Goal: Obtain resource: Download file/media

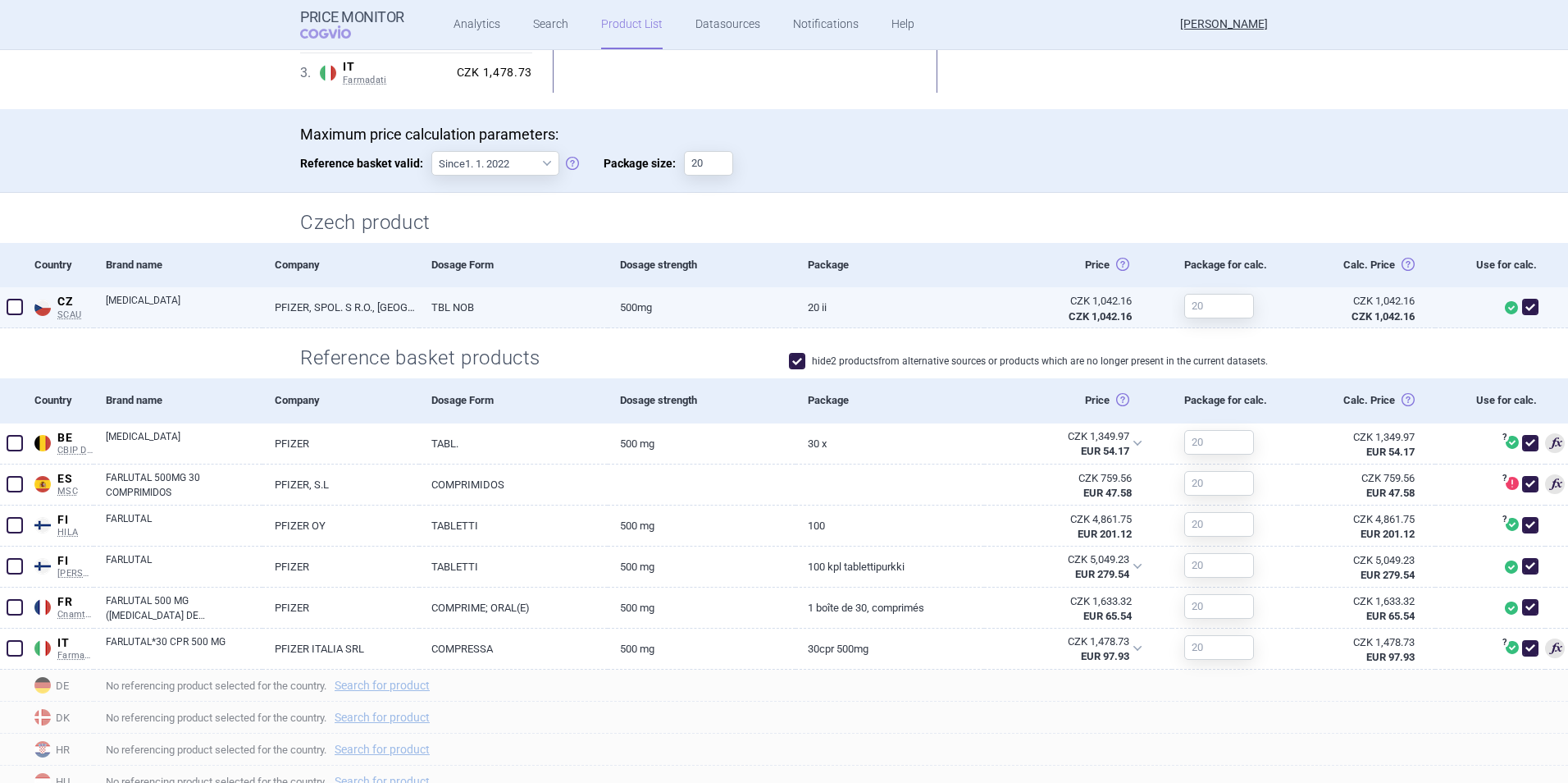
scroll to position [270, 0]
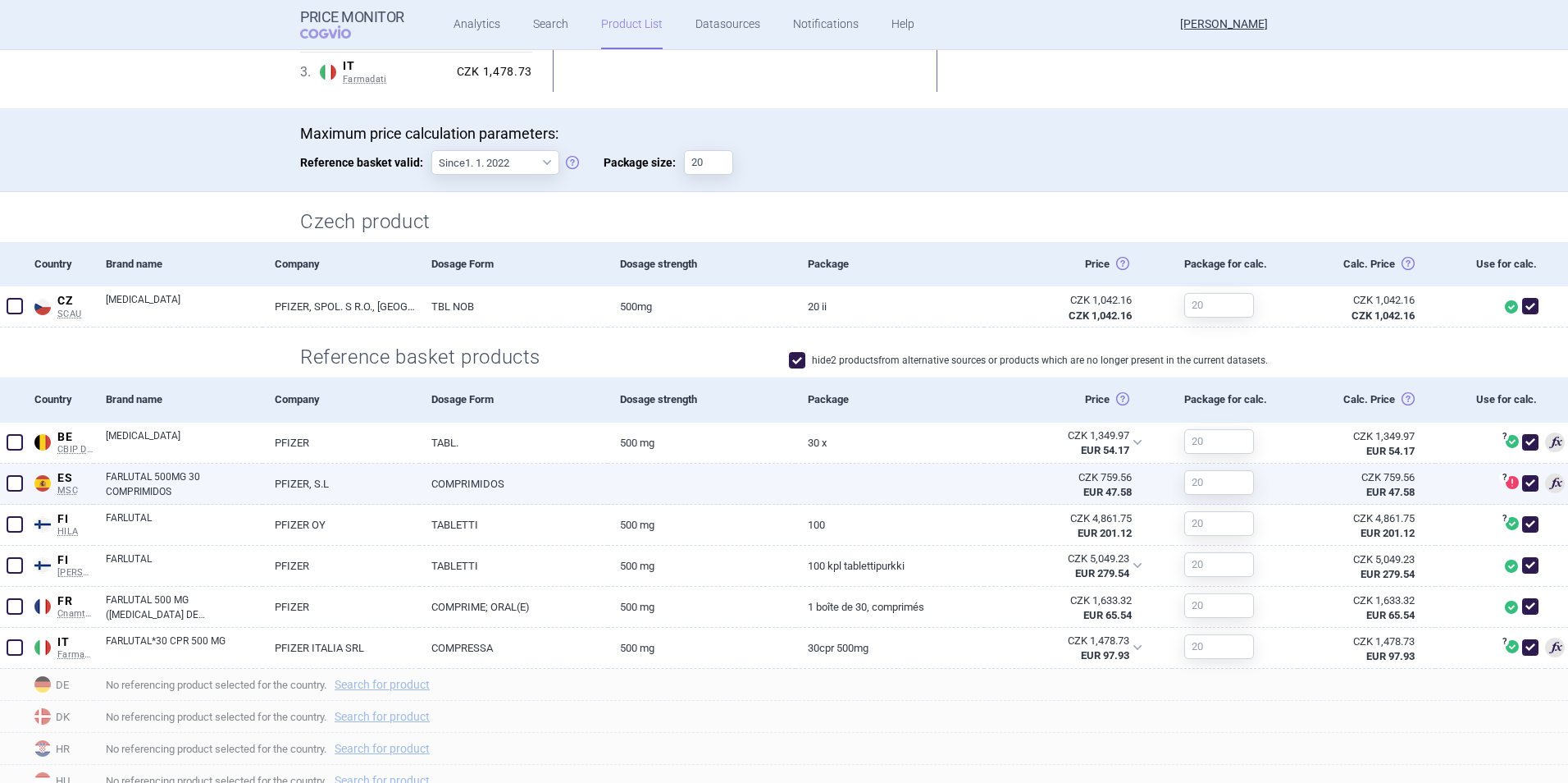
click at [484, 484] on link "COMPRIMIDOS" at bounding box center [513, 484] width 188 height 40
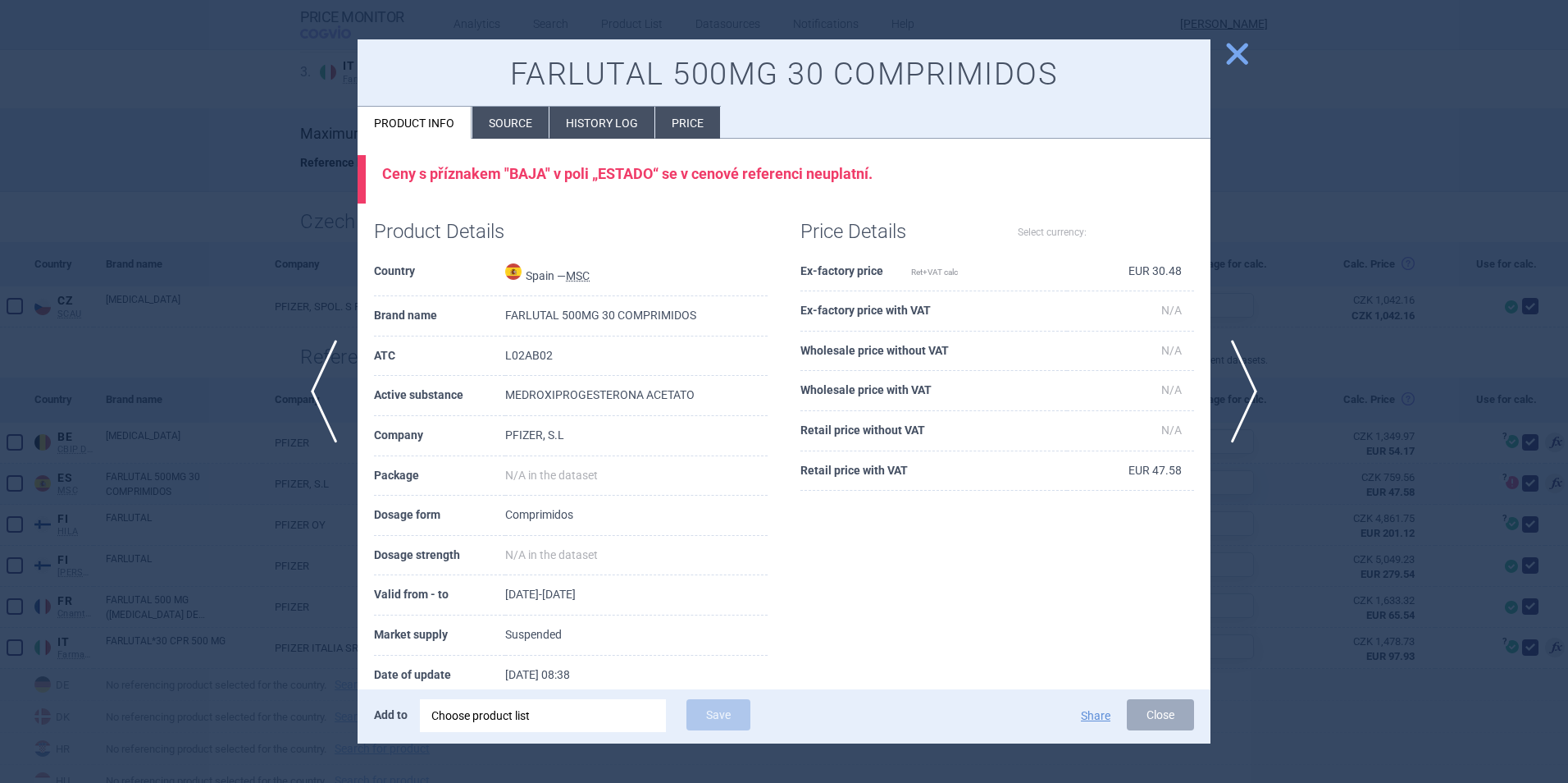
select select "EUR"
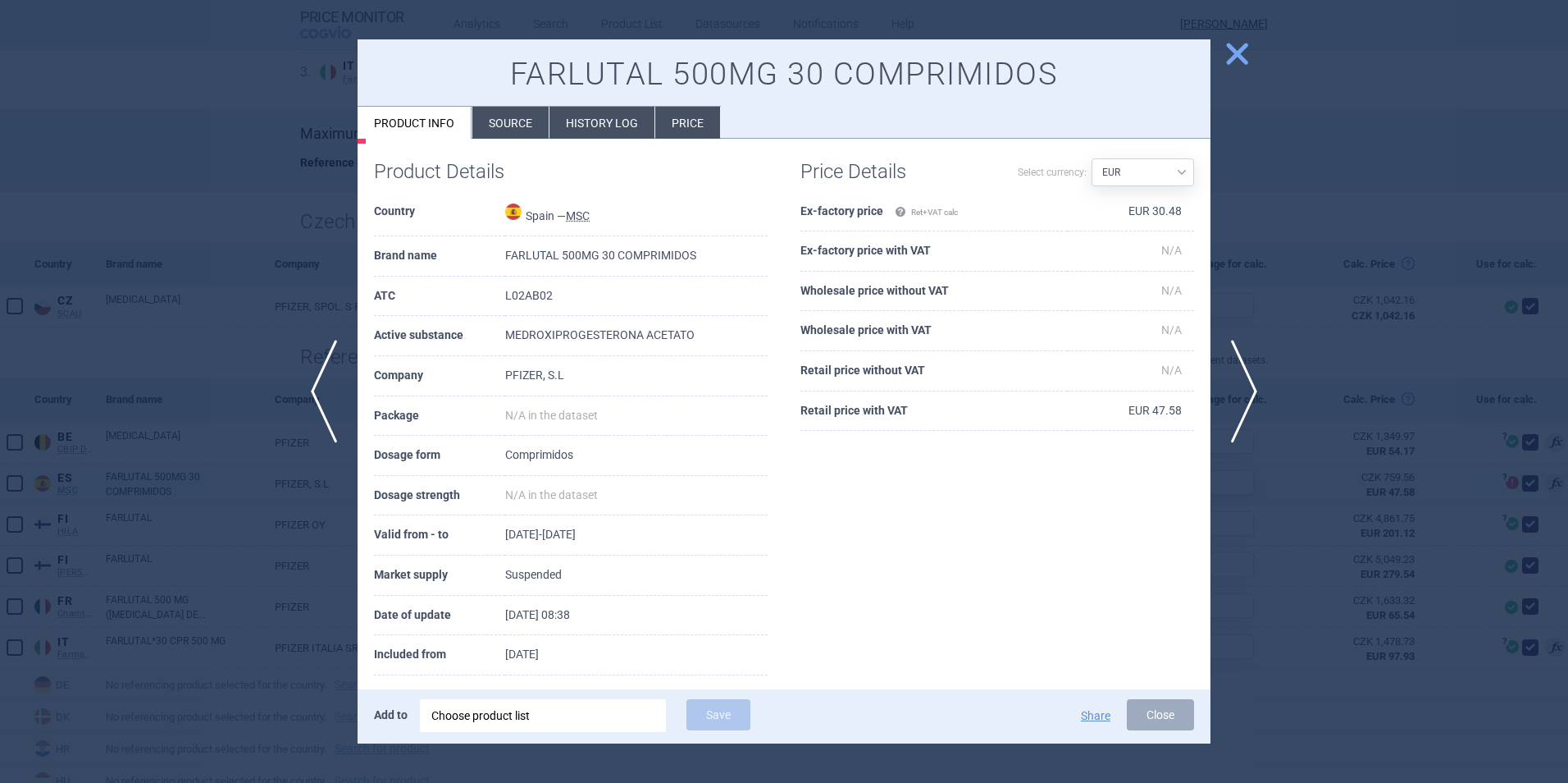
scroll to position [79, 0]
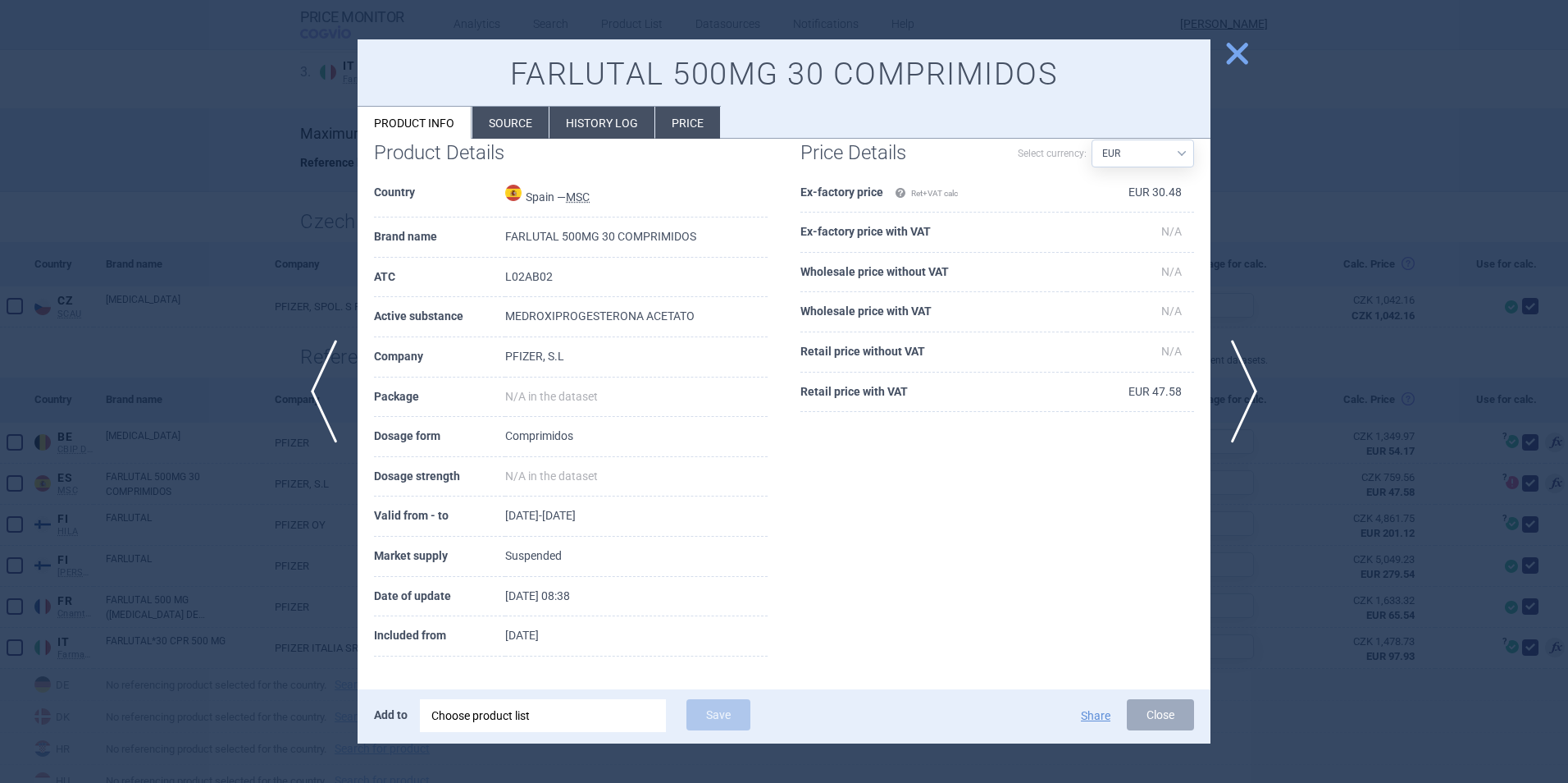
click at [1238, 48] on span "close" at bounding box center [1237, 54] width 29 height 29
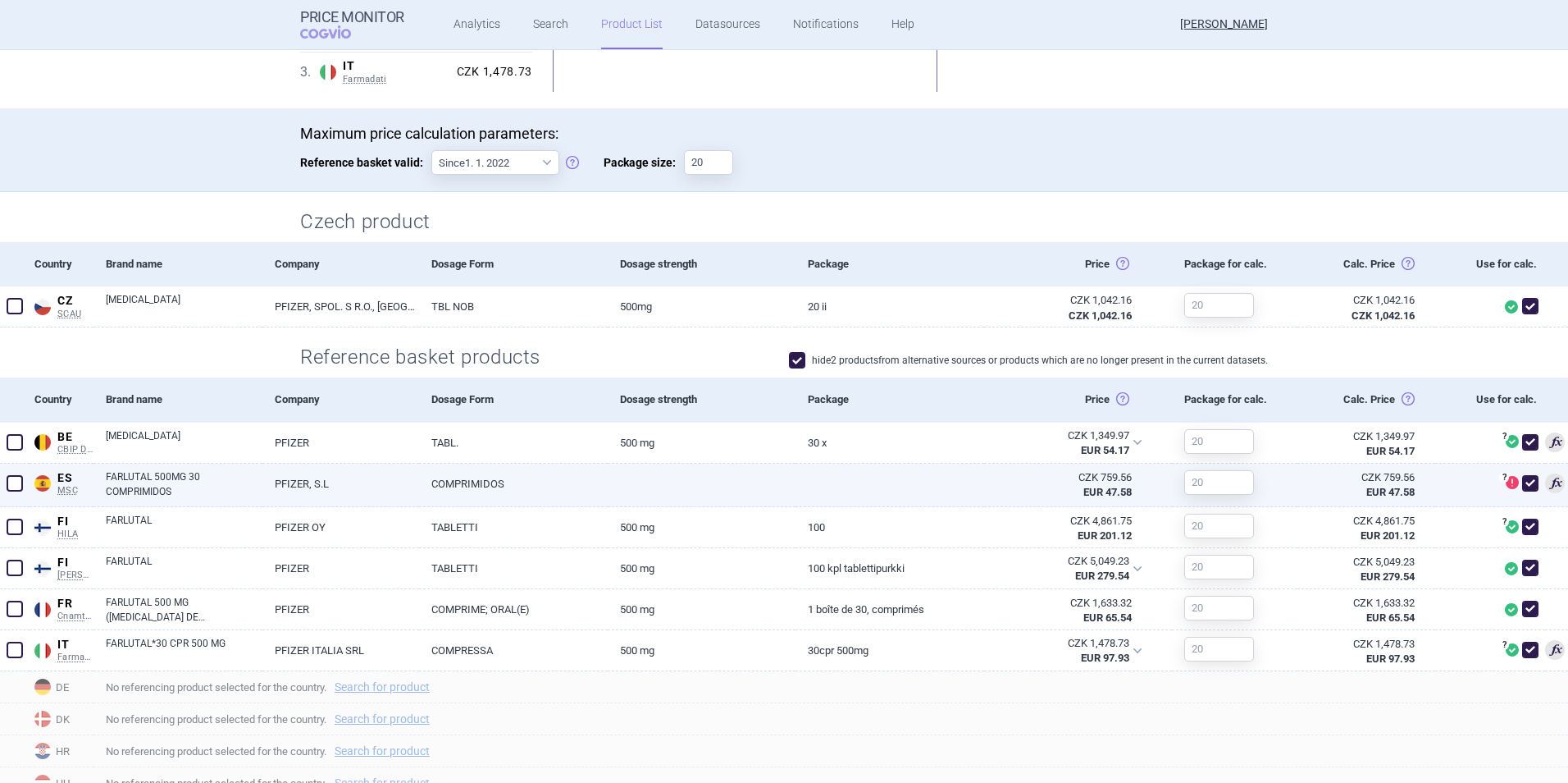
click at [1522, 479] on span at bounding box center [1530, 483] width 17 height 17
checkbox input "false"
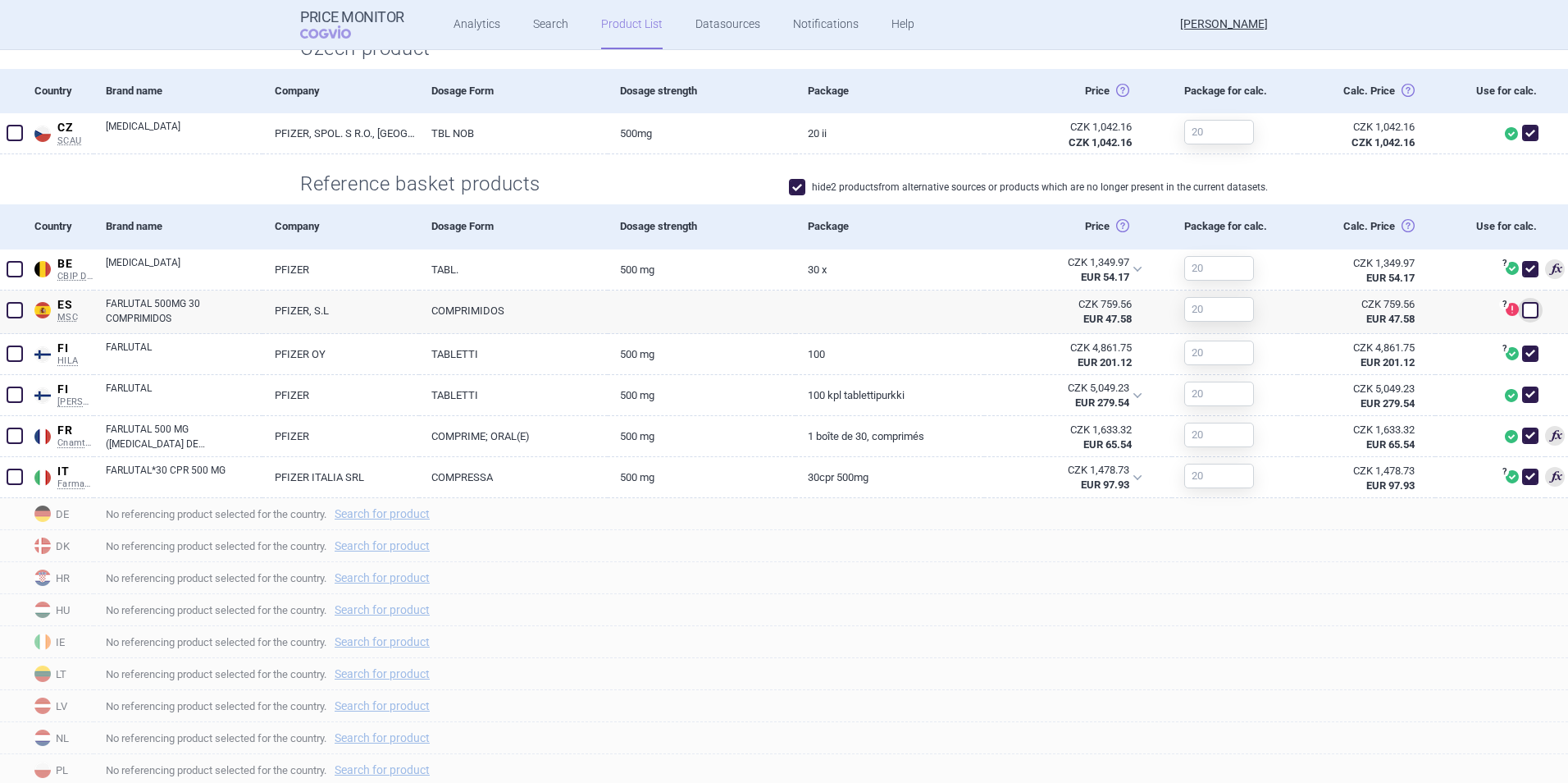
scroll to position [446, 0]
click at [789, 188] on span at bounding box center [797, 184] width 17 height 17
checkbox input "false"
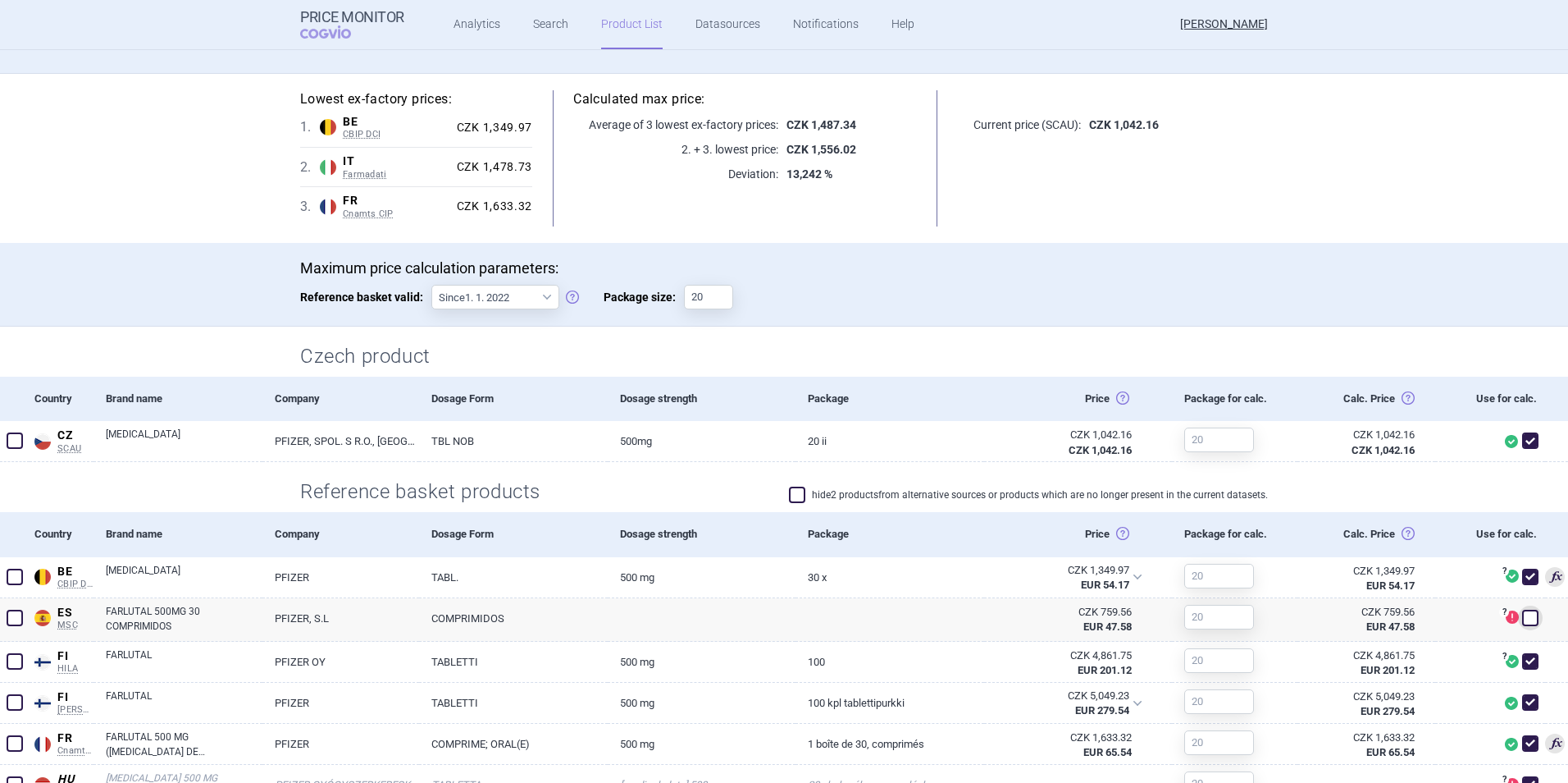
scroll to position [137, 0]
click at [709, 287] on input "20" at bounding box center [709, 295] width 49 height 25
type input "2"
type input "20"
click at [758, 296] on span at bounding box center [764, 295] width 13 height 13
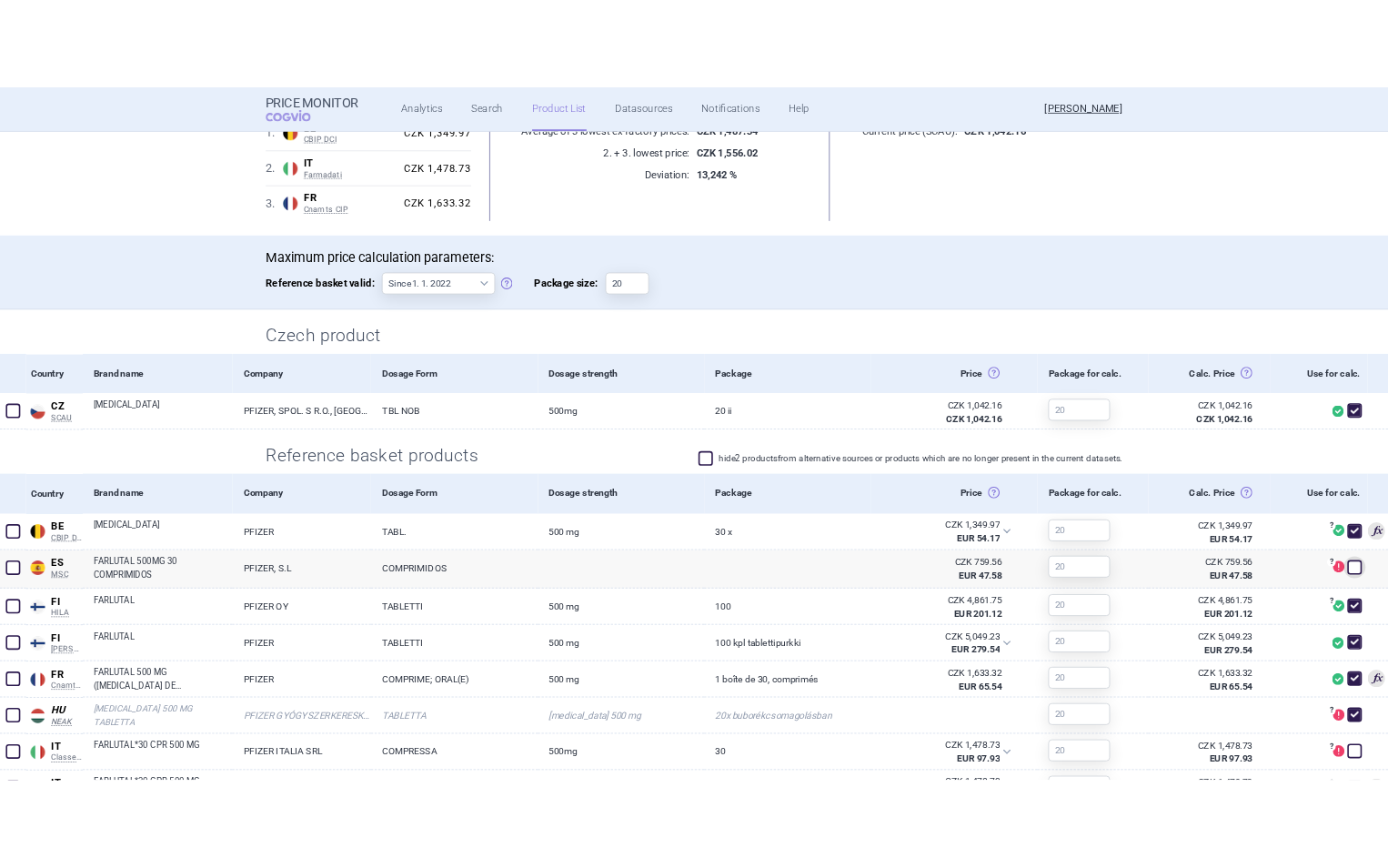
scroll to position [0, 0]
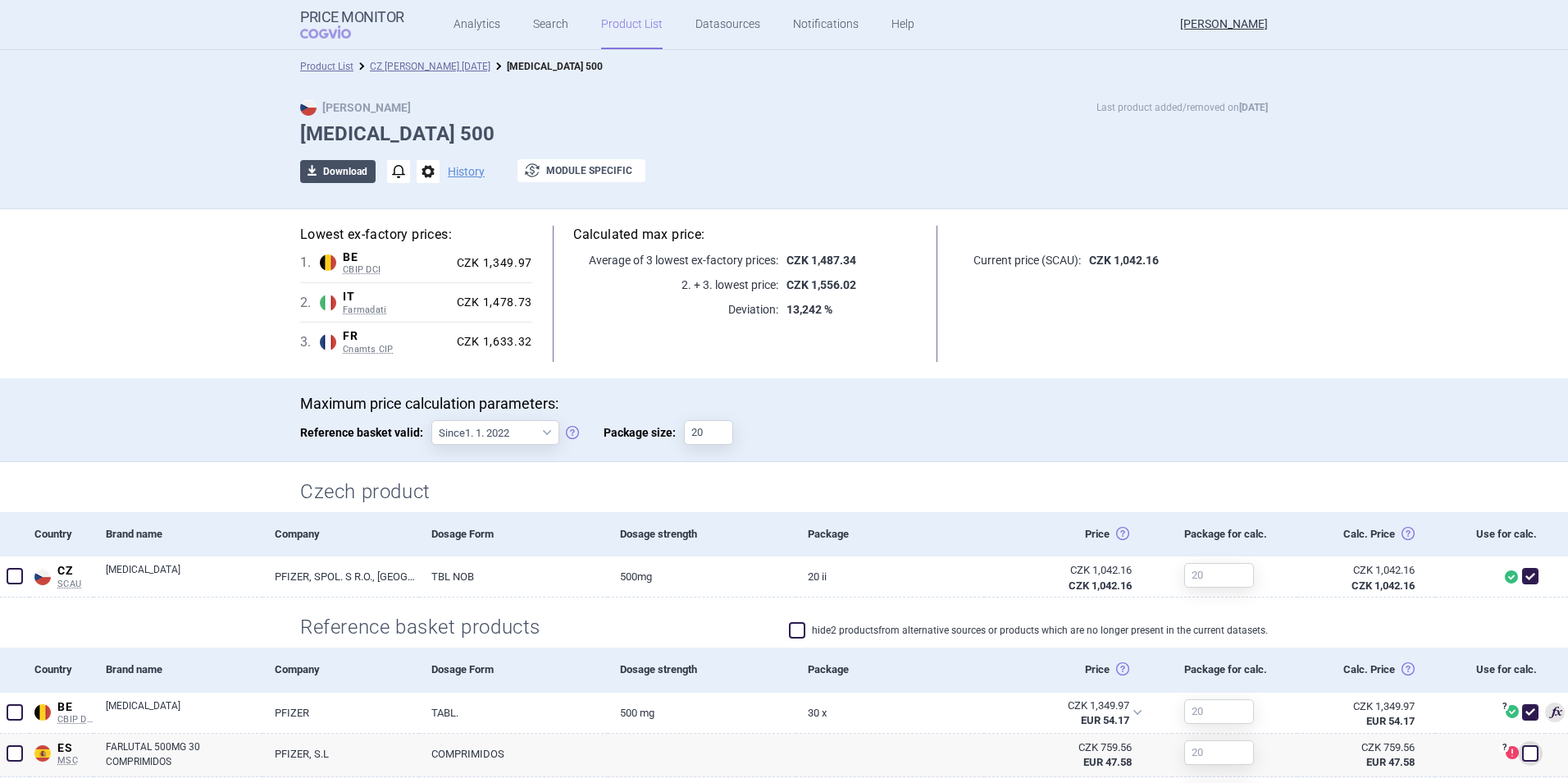
click at [330, 167] on button "download Download" at bounding box center [338, 171] width 75 height 23
select select "EUR"
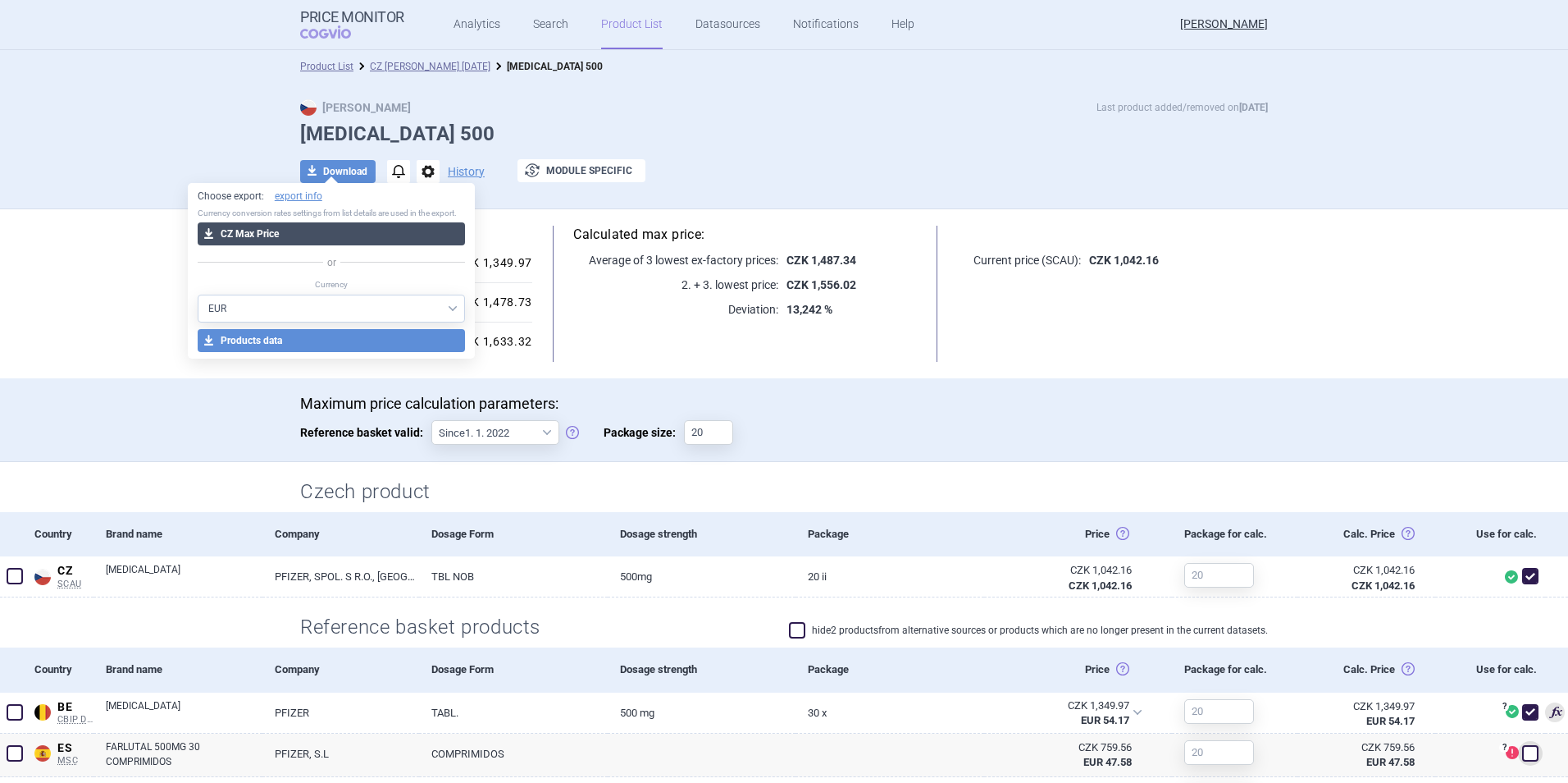
click at [346, 235] on button "download CZ Max Price" at bounding box center [332, 233] width 268 height 23
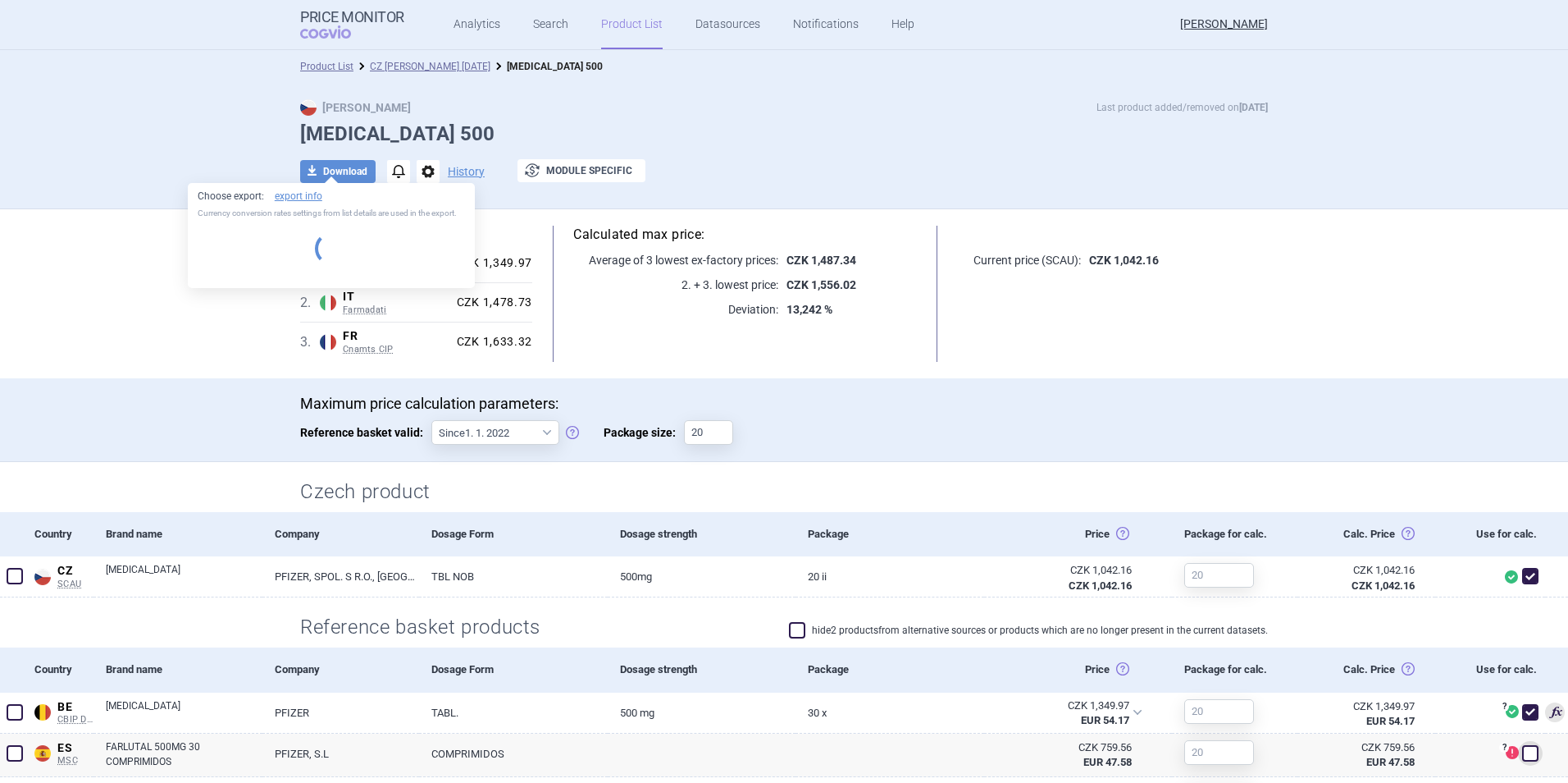
select select "EUR"
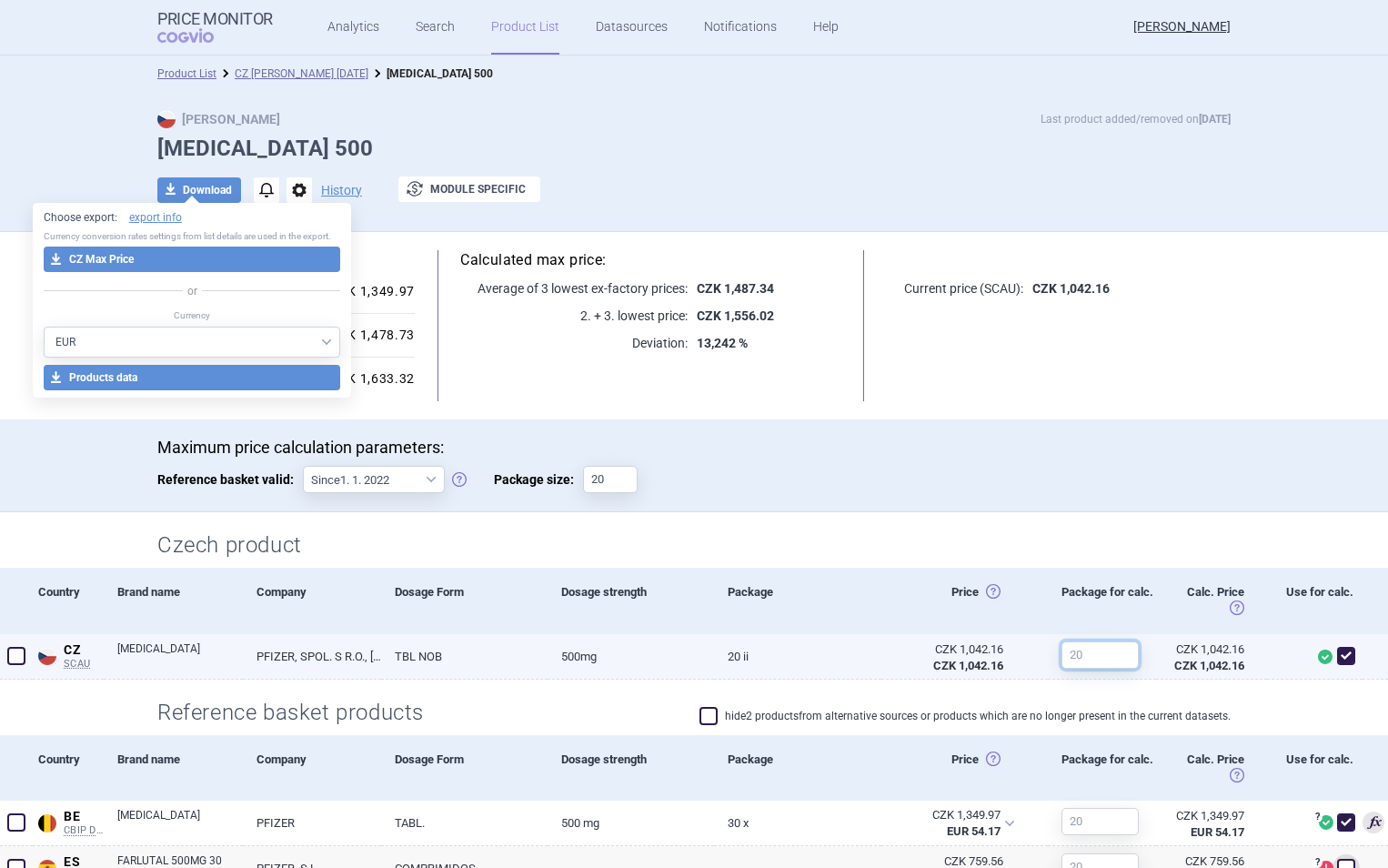
click at [1104, 646] on input "text" at bounding box center [1100, 655] width 77 height 27
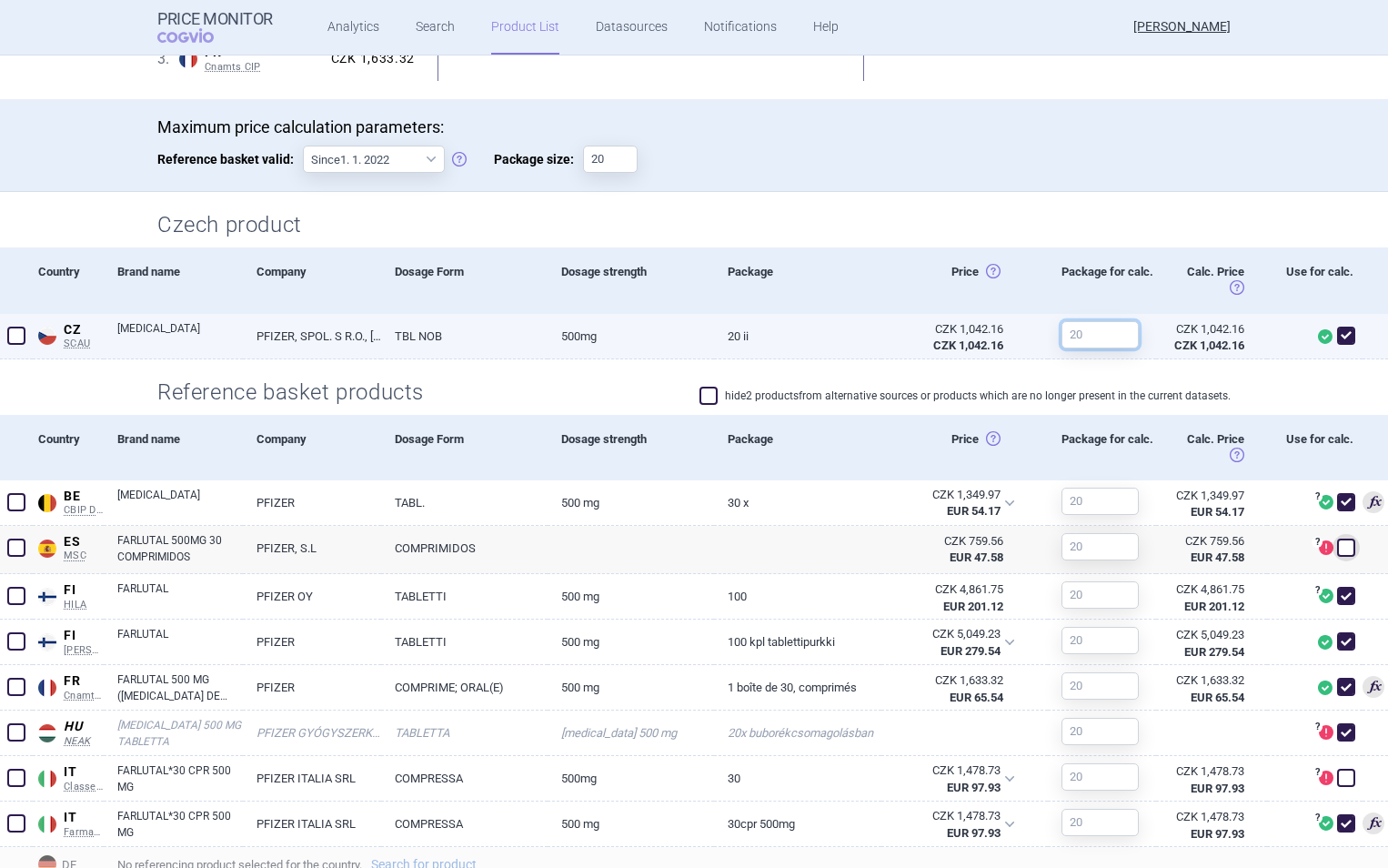
scroll to position [348, 0]
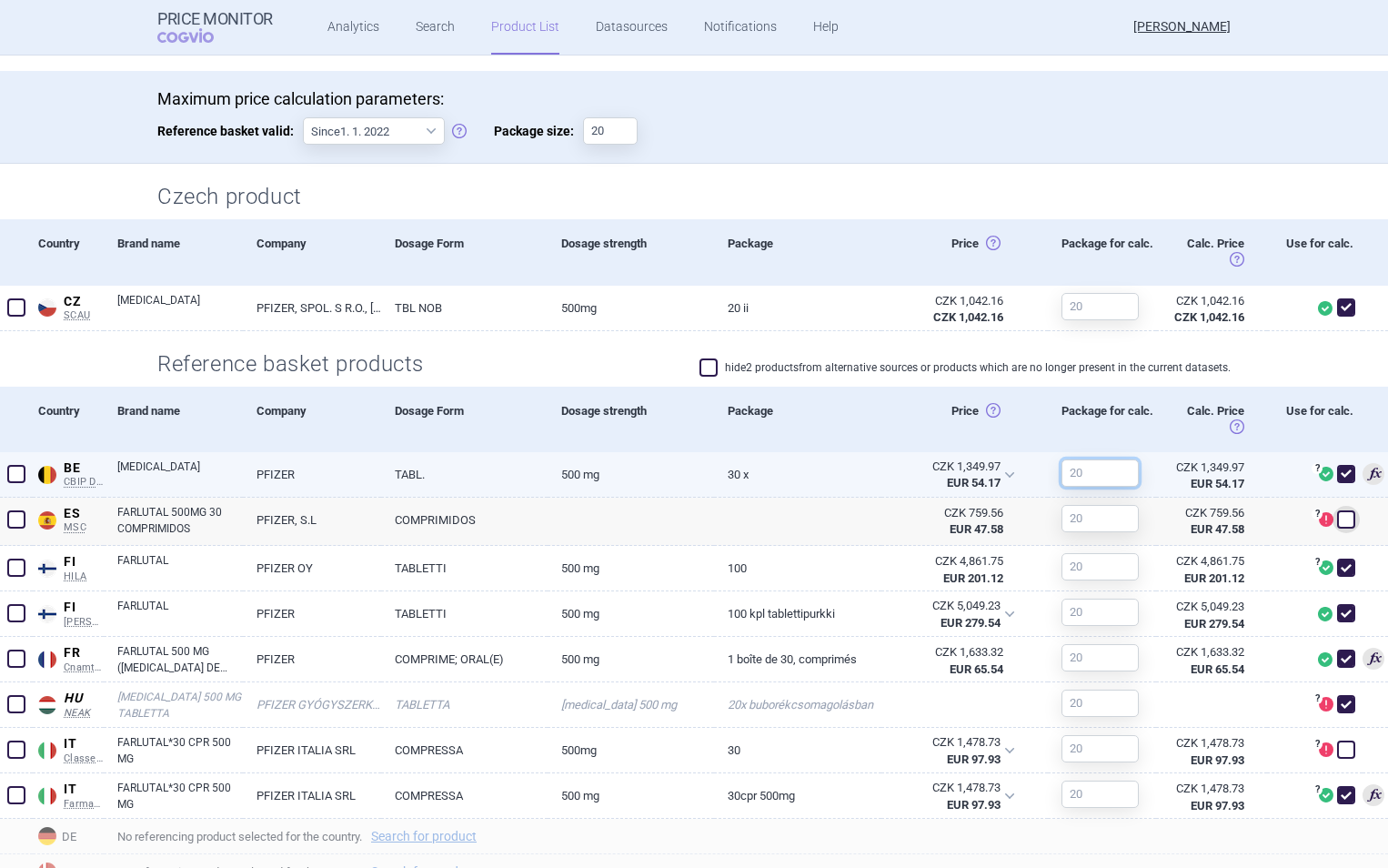
click at [1083, 475] on input "text" at bounding box center [1100, 473] width 77 height 27
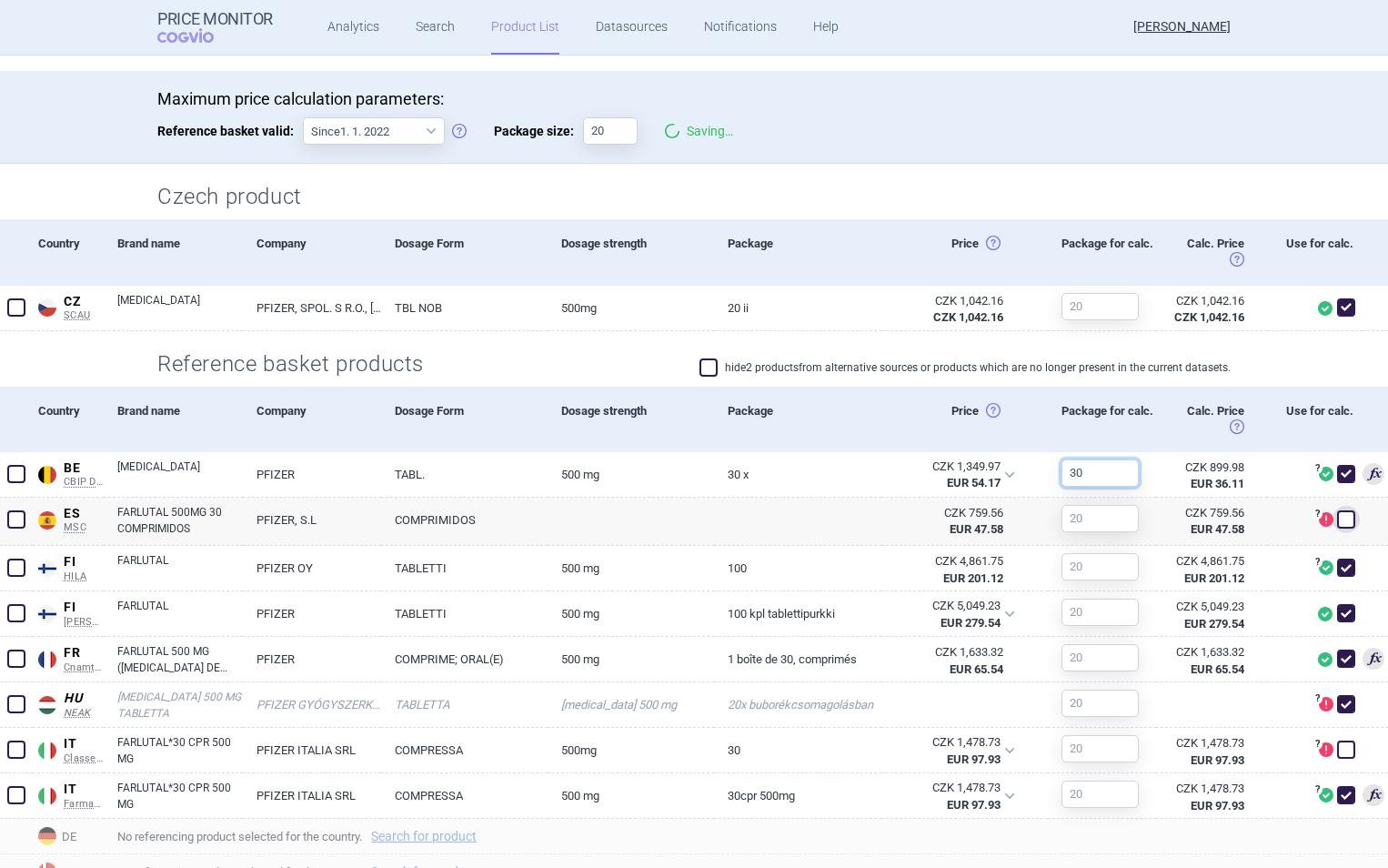
type input "30"
click at [1106, 436] on div "Package for calc." at bounding box center [1102, 418] width 108 height 65
click at [1101, 523] on input "text" at bounding box center [1100, 519] width 77 height 27
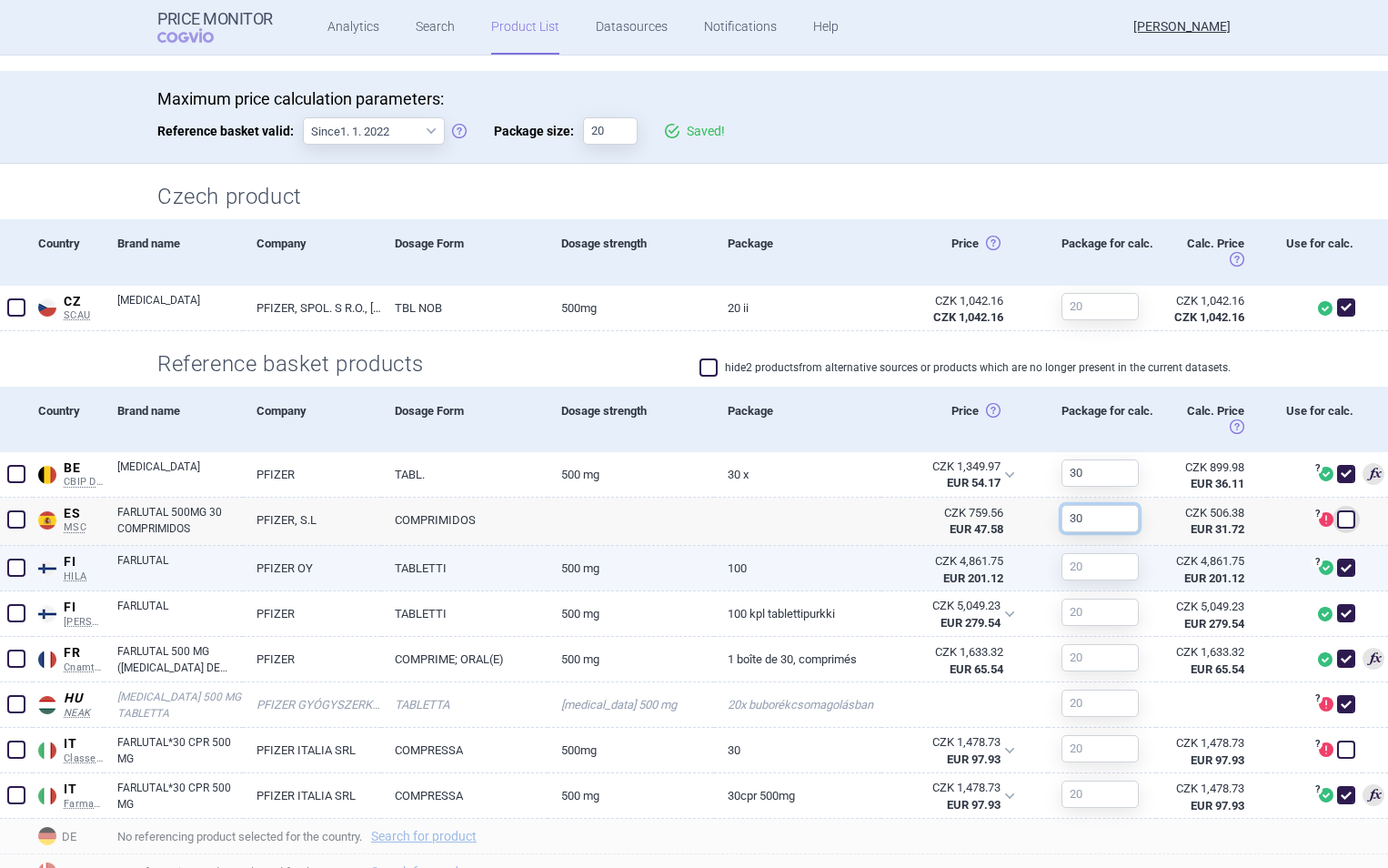
type input "30"
click at [1103, 575] on input "text" at bounding box center [1100, 566] width 77 height 27
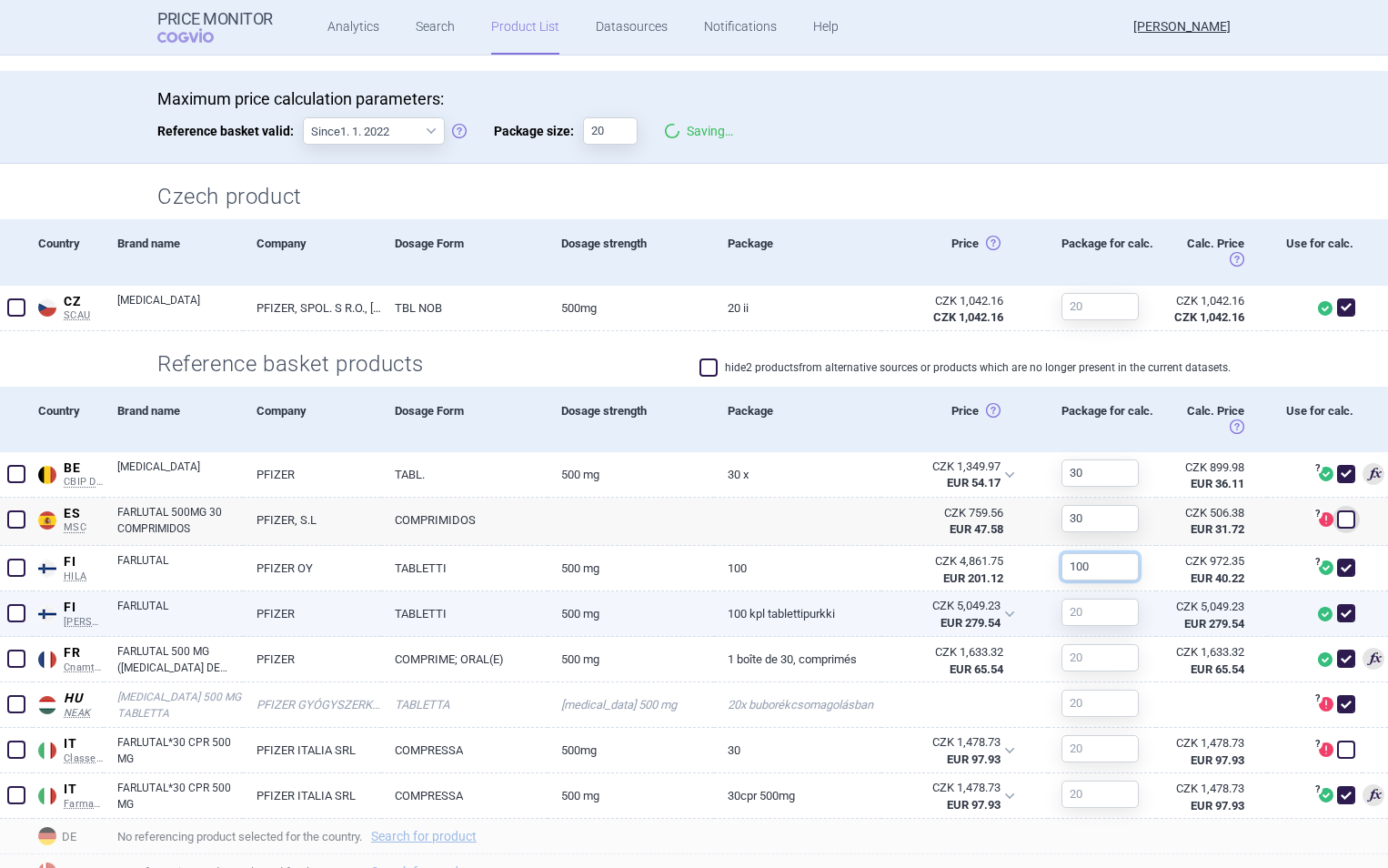
type input "100"
click at [1101, 619] on input "text" at bounding box center [1100, 612] width 77 height 27
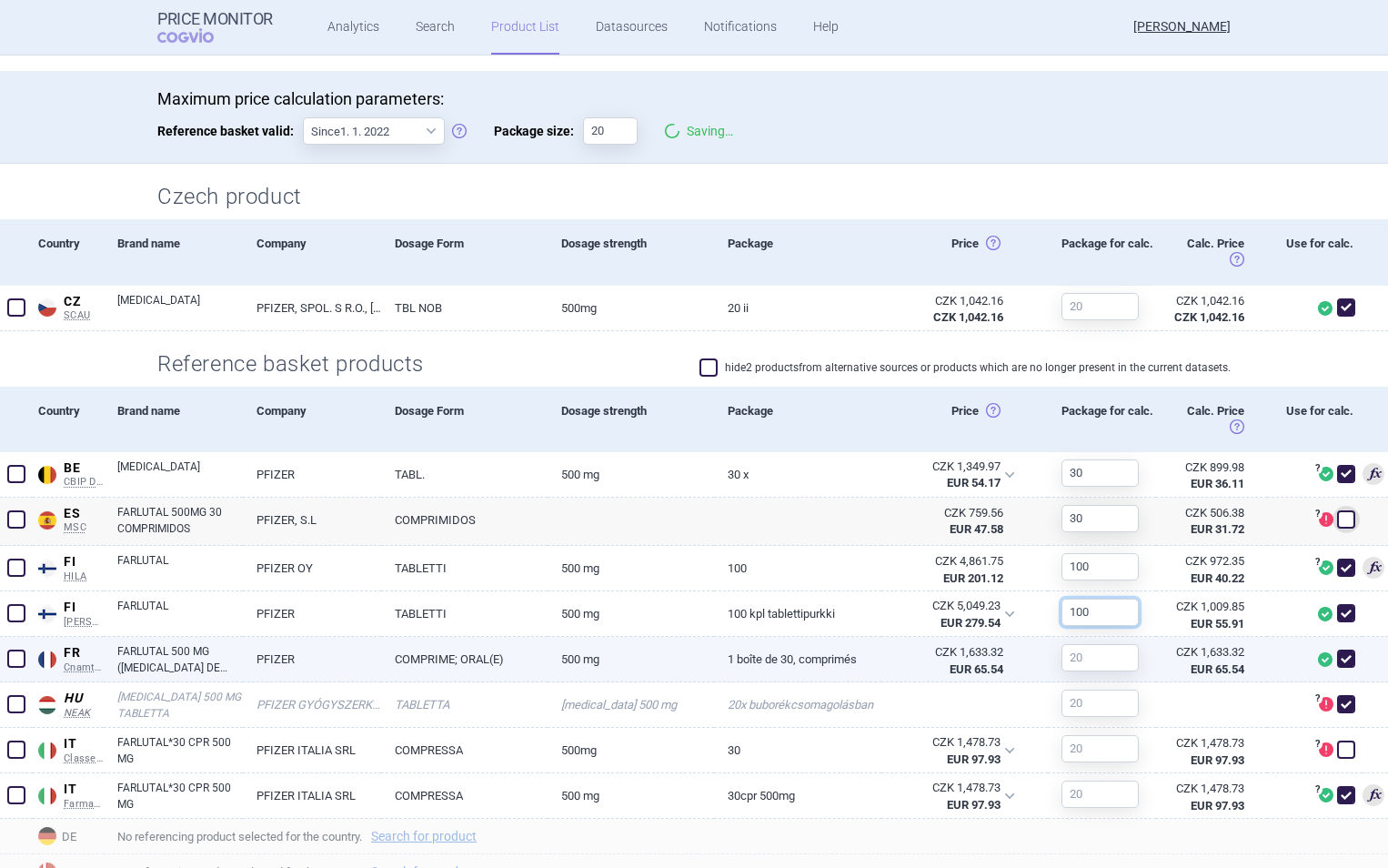
type input "100"
click at [1095, 659] on input "text" at bounding box center [1100, 658] width 77 height 27
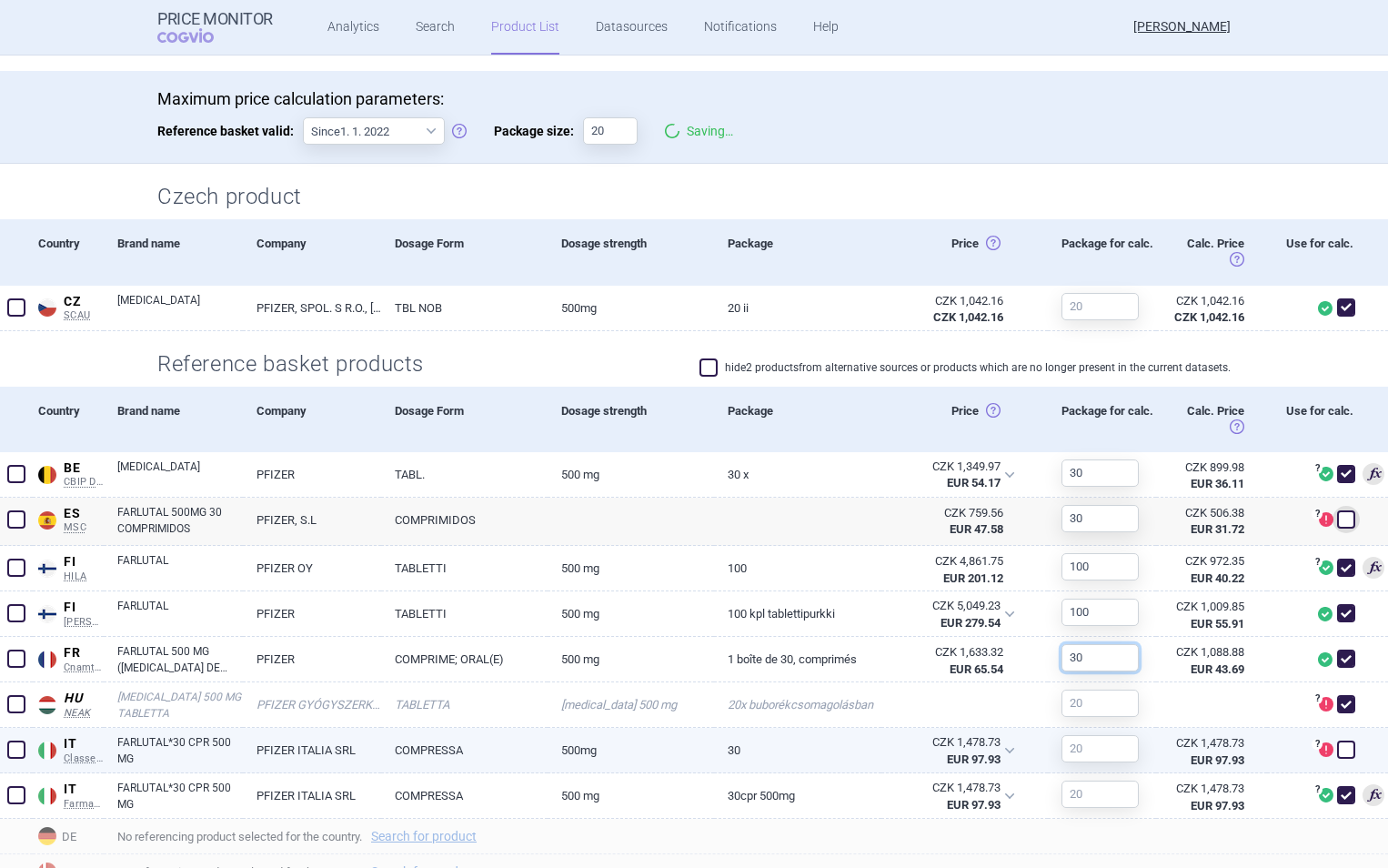
type input "30"
click at [1095, 745] on input "text" at bounding box center [1100, 748] width 77 height 27
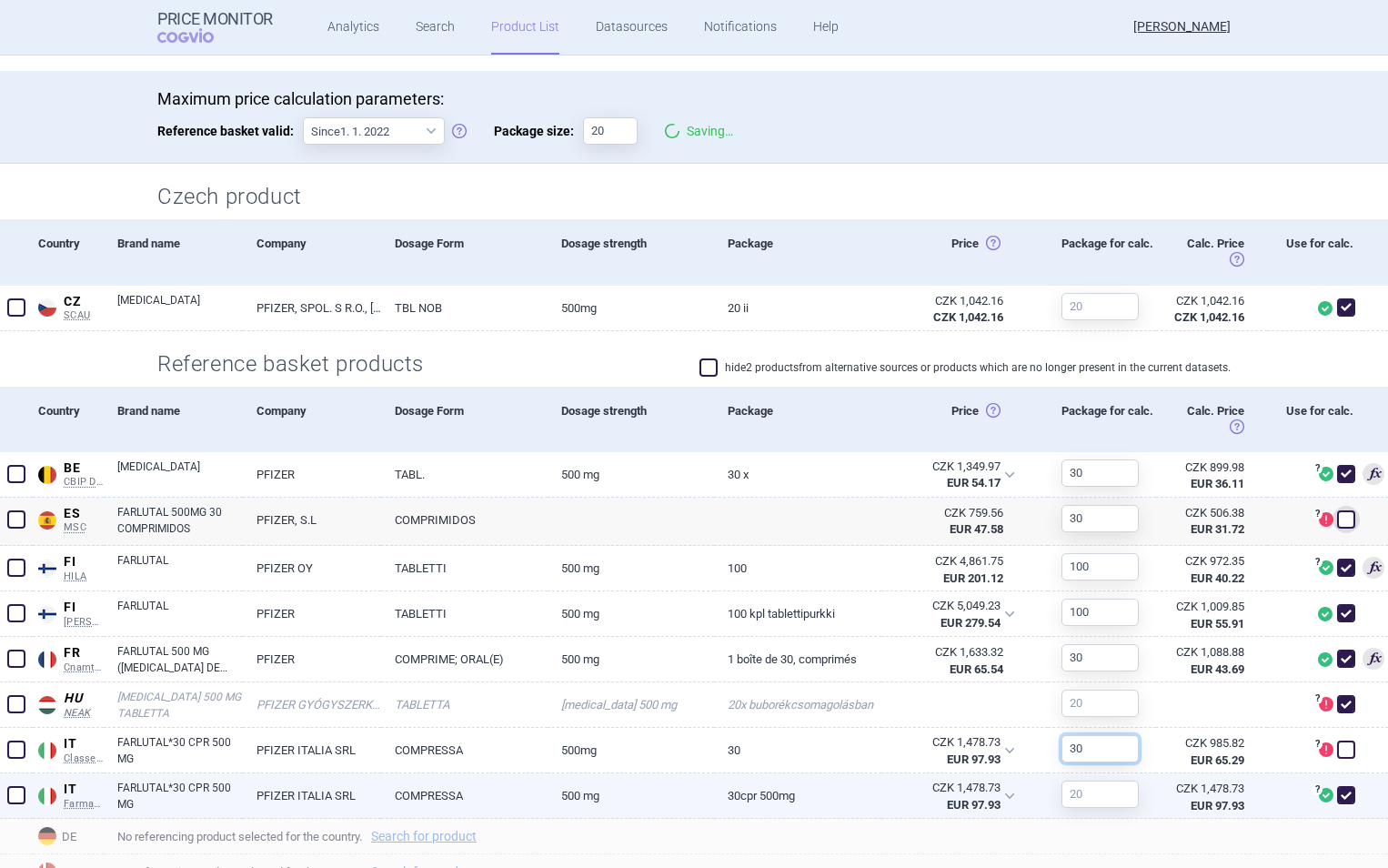
type input "30"
click at [1100, 789] on input "text" at bounding box center [1100, 794] width 77 height 27
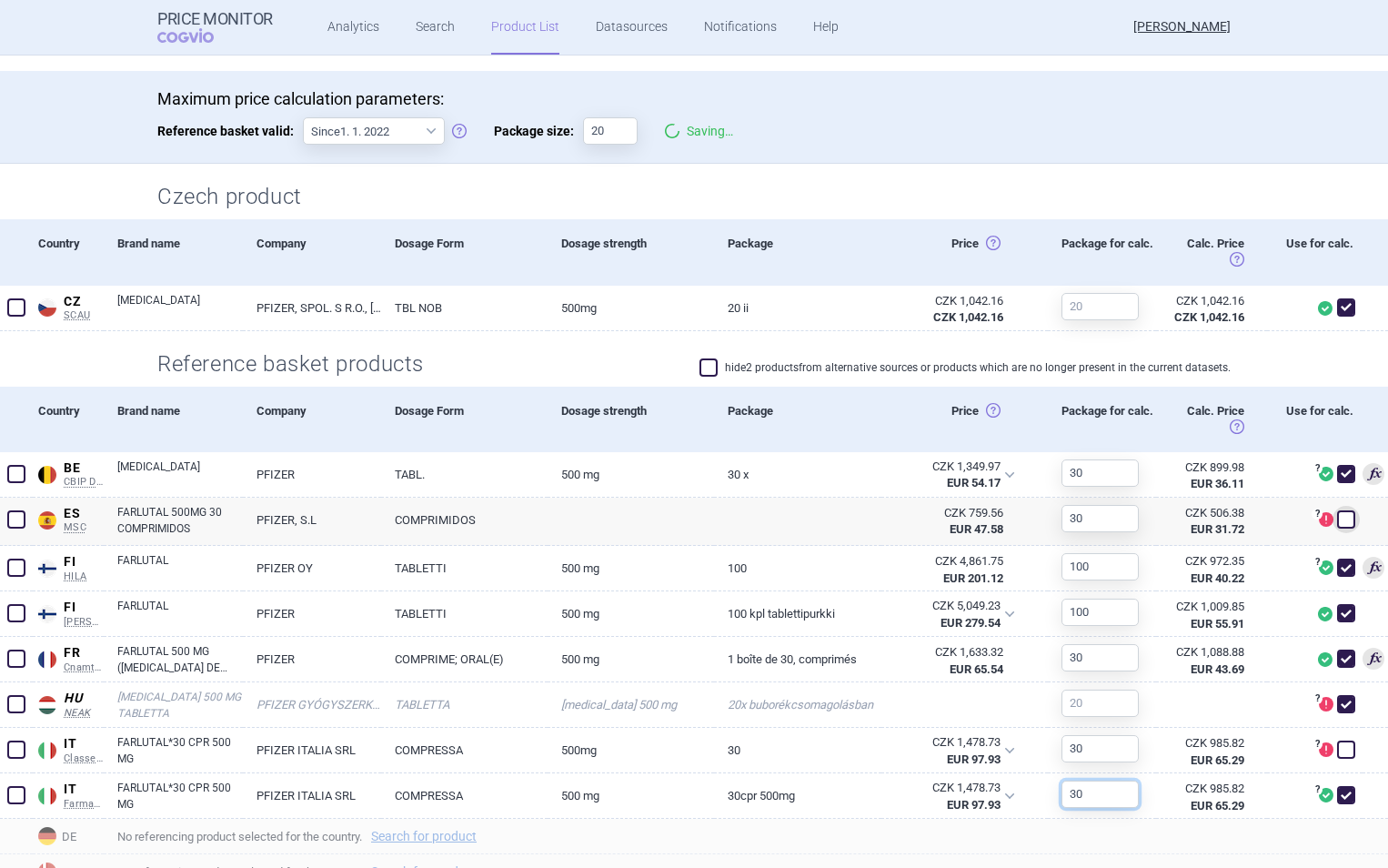
type input "30"
click at [1212, 186] on h2 "Czech product" at bounding box center [694, 197] width 1074 height 30
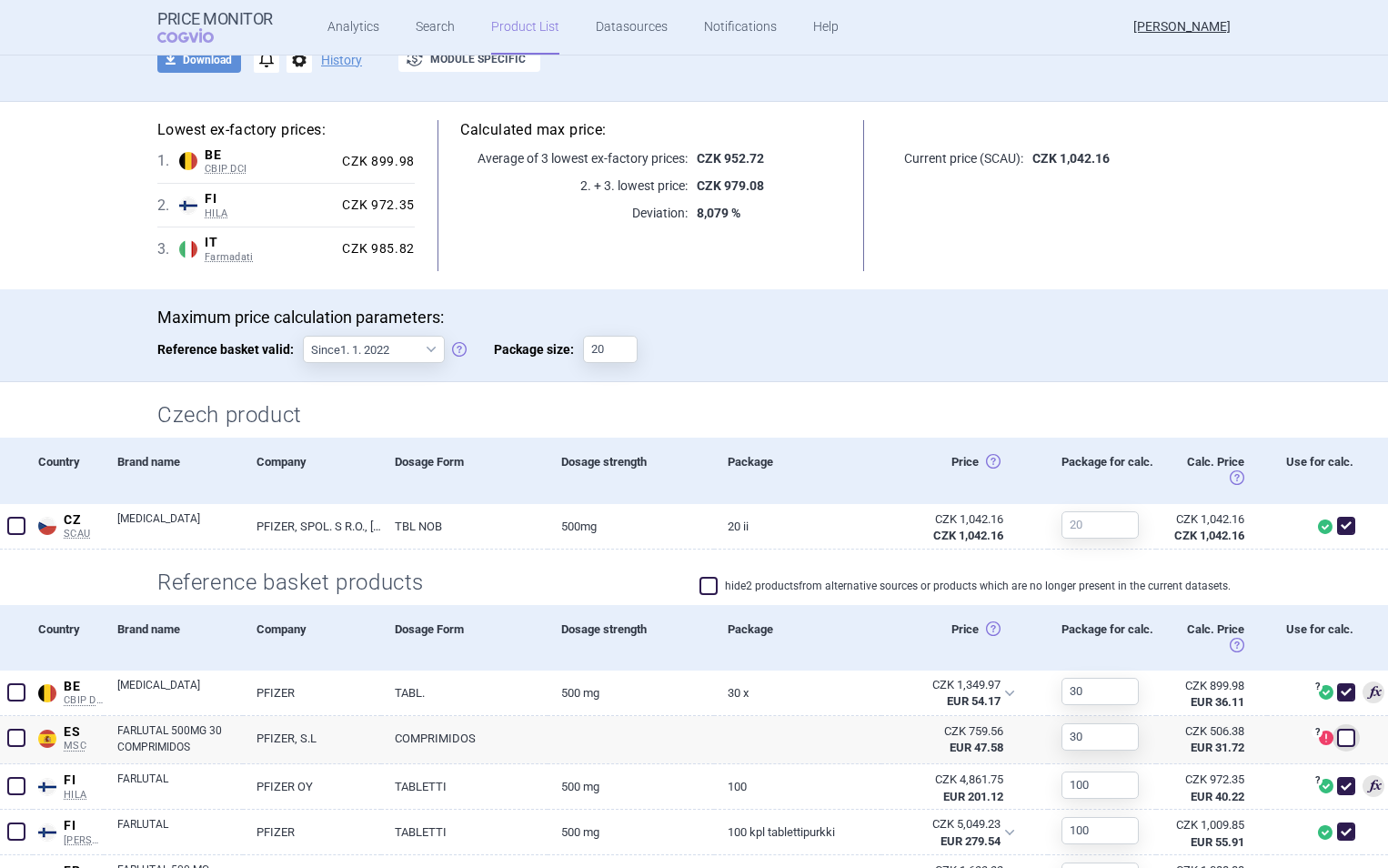
scroll to position [0, 0]
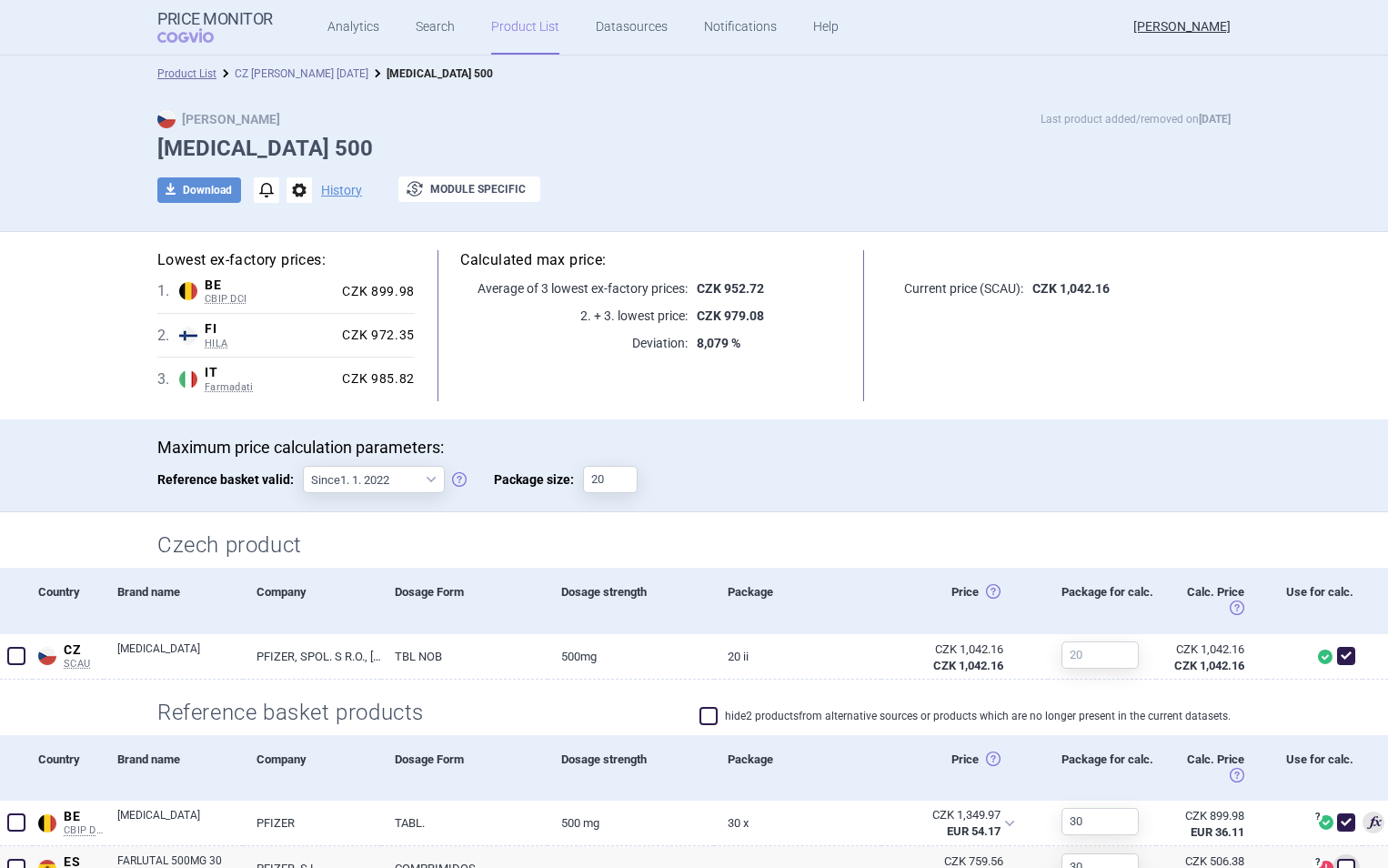
click at [330, 69] on link "CZ [PERSON_NAME] [DATE]" at bounding box center [301, 73] width 133 height 13
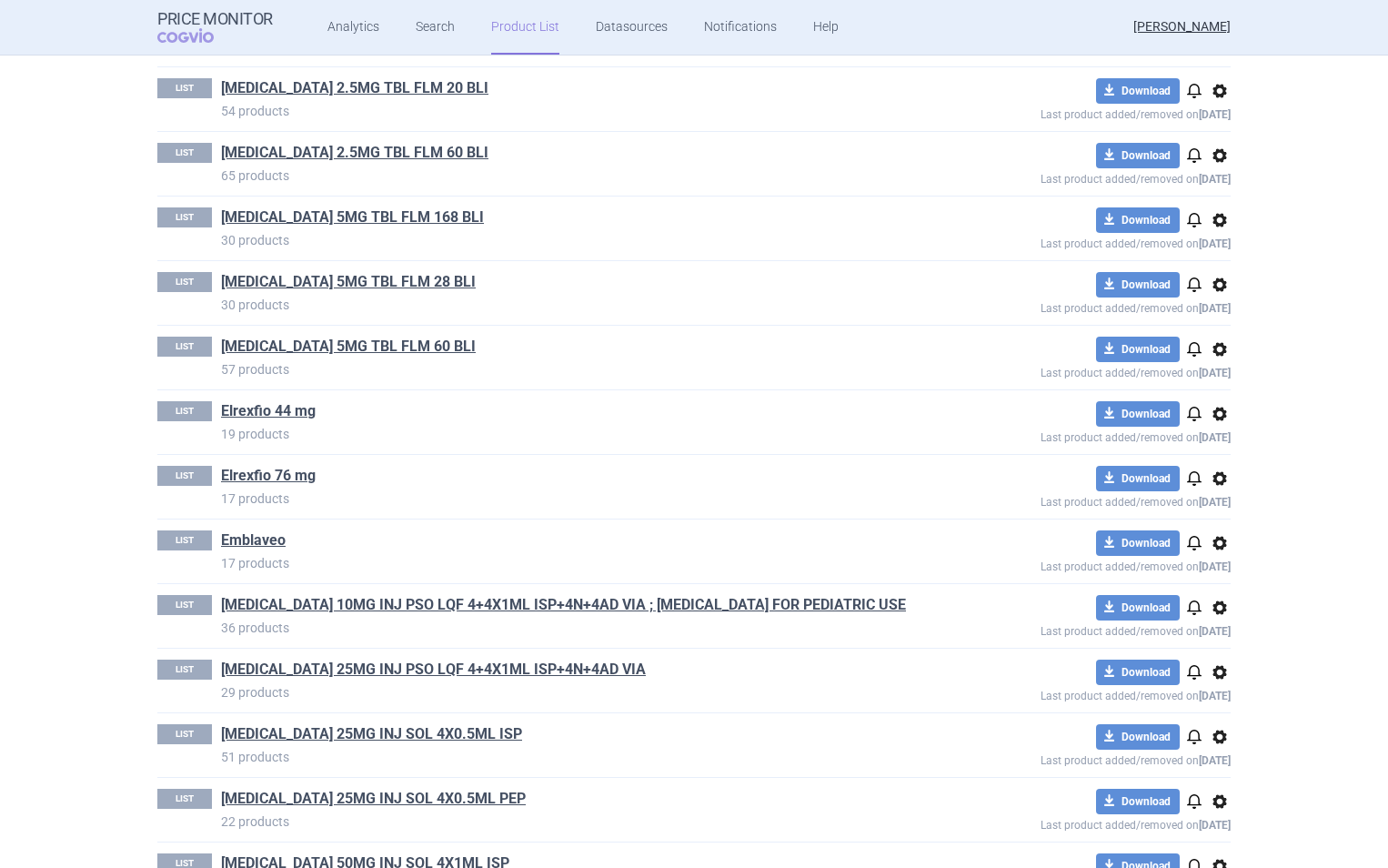
scroll to position [1584, 0]
